Goal: Transaction & Acquisition: Purchase product/service

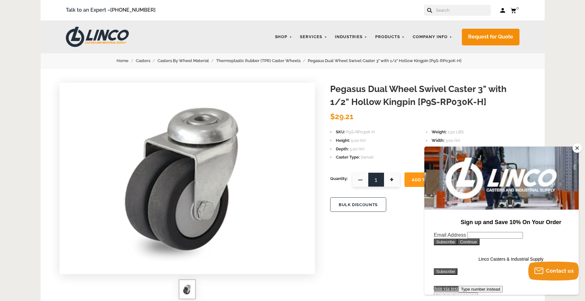
click at [577, 148] on button "Close" at bounding box center [576, 147] width 9 height 9
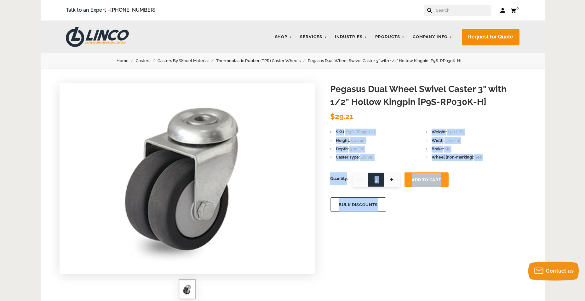
drag, startPoint x: 327, startPoint y: 130, endPoint x: 331, endPoint y: 130, distance: 3.8
click at [331, 130] on div "Pegasus Dual Wheel Swivel Caster 3" with 1/2" Hollow Kingpin [P9S-RP030K-H] PEG…" at bounding box center [293, 291] width 504 height 445
click at [405, 124] on form "Pegasus Dual Wheel Swivel Caster 3" with 1/2" Hollow Kingpin [P9S-RP030K-H] PEG…" at bounding box center [428, 151] width 196 height 136
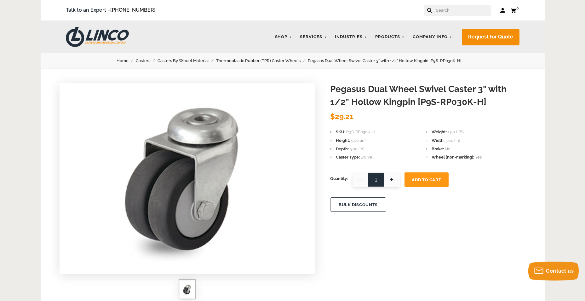
click at [415, 179] on span "Add To Cart" at bounding box center [426, 179] width 29 height 5
